Goal: Find specific page/section: Find specific page/section

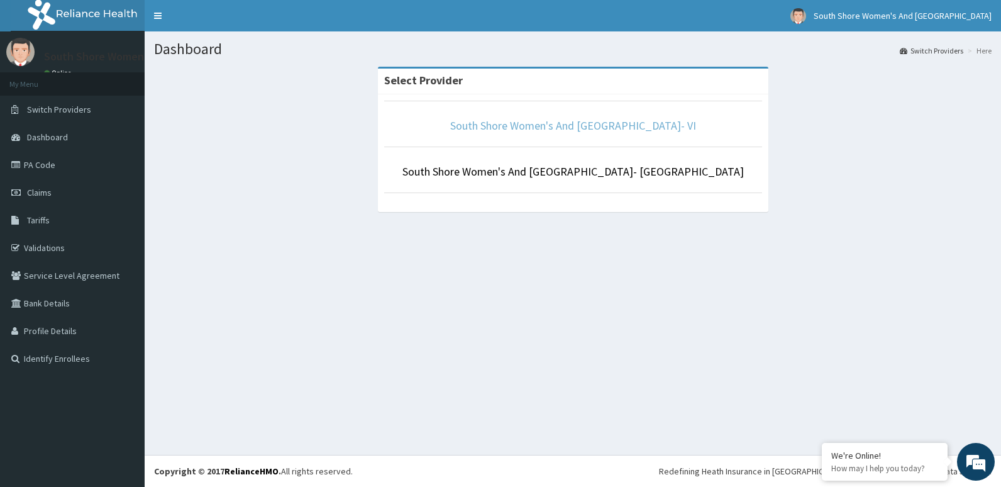
click at [560, 127] on link "South Shore Women's And [GEOGRAPHIC_DATA]- VI" at bounding box center [573, 125] width 246 height 14
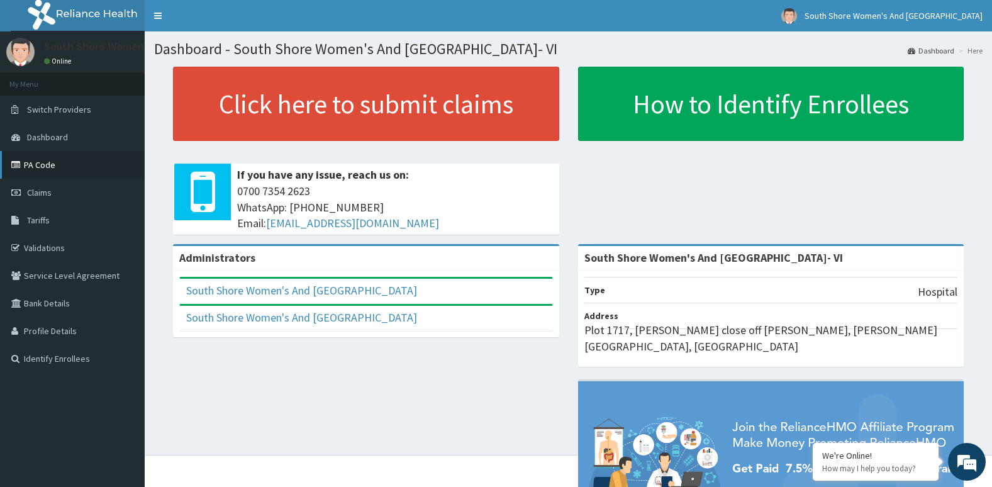
drag, startPoint x: 43, startPoint y: 166, endPoint x: 55, endPoint y: 174, distance: 14.7
click at [45, 166] on link "PA Code" at bounding box center [72, 165] width 145 height 28
